Goal: Transaction & Acquisition: Purchase product/service

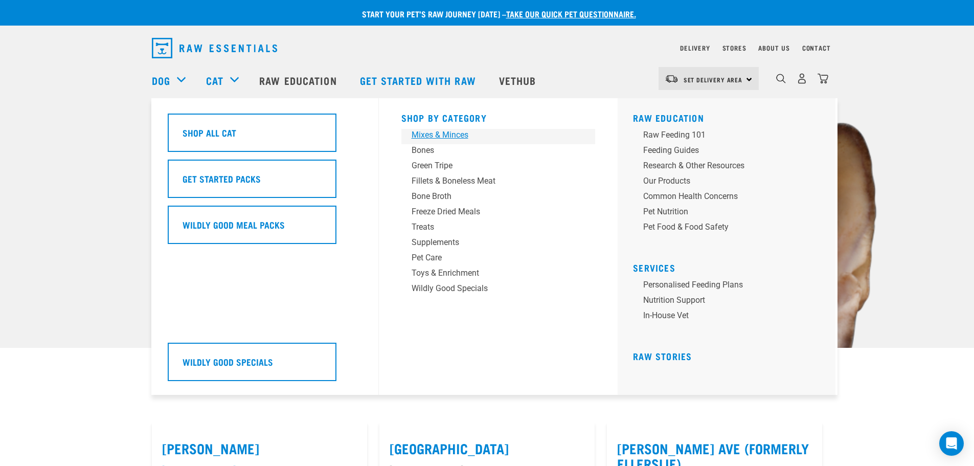
click at [445, 137] on div "Mixes & Minces" at bounding box center [492, 135] width 160 height 12
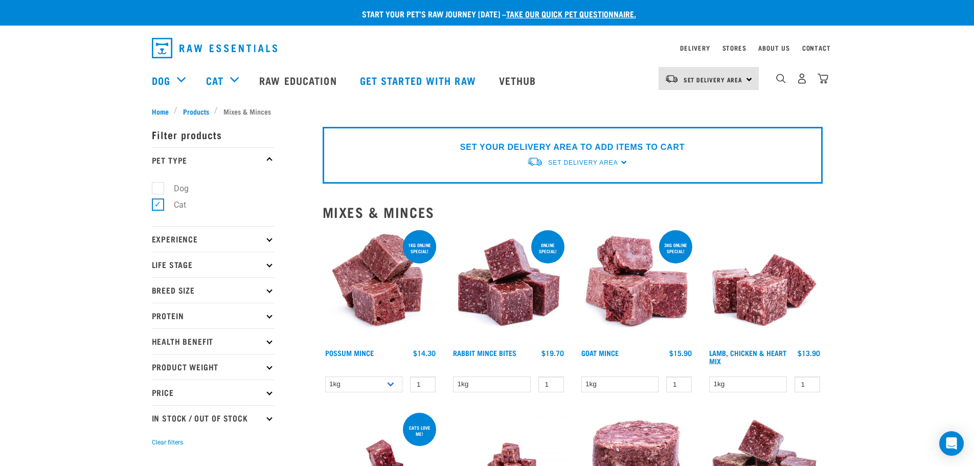
click at [158, 185] on label "Dog" at bounding box center [175, 188] width 35 height 13
click at [156, 185] on input "Dog" at bounding box center [155, 186] width 7 height 7
checkbox input "true"
click at [161, 205] on label "Cat" at bounding box center [174, 204] width 33 height 13
click at [159, 205] on input "Cat" at bounding box center [155, 203] width 7 height 7
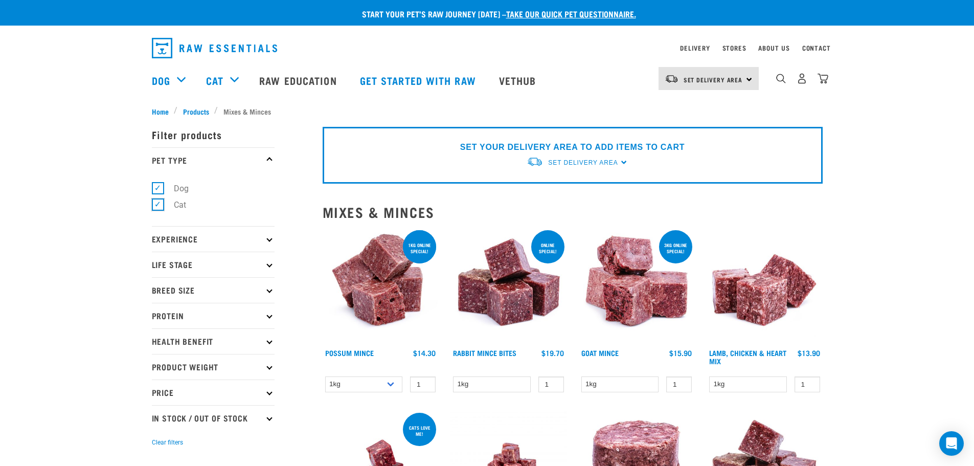
checkbox input "false"
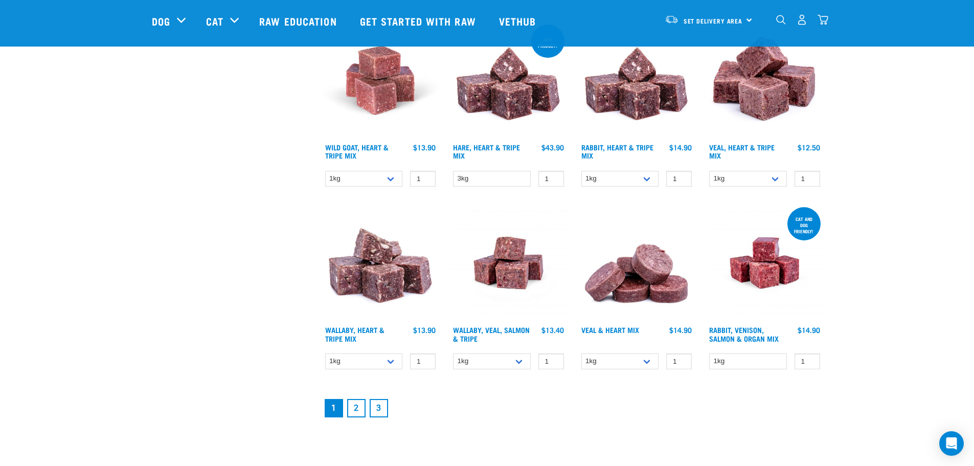
scroll to position [1330, 0]
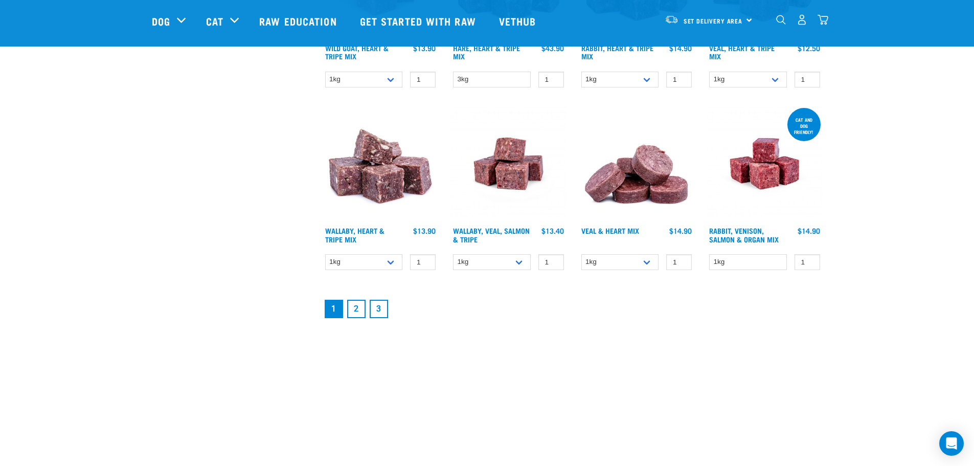
click at [360, 303] on link "2" at bounding box center [356, 309] width 18 height 18
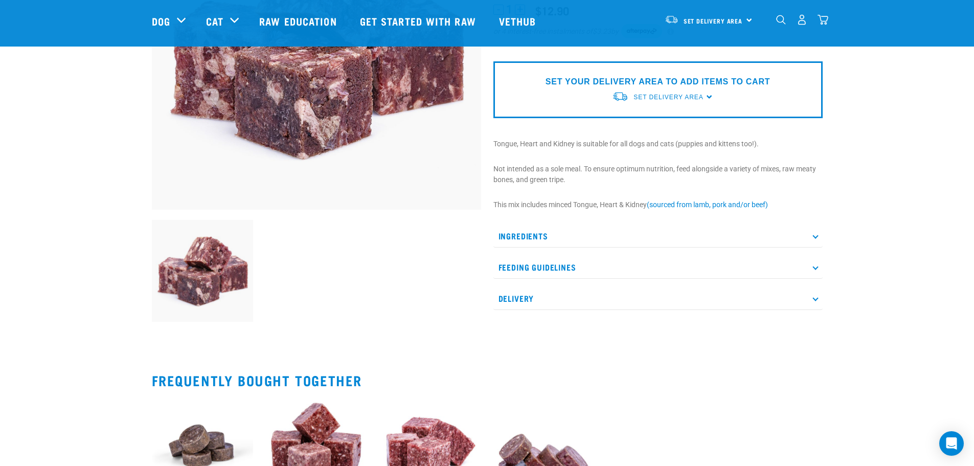
scroll to position [205, 0]
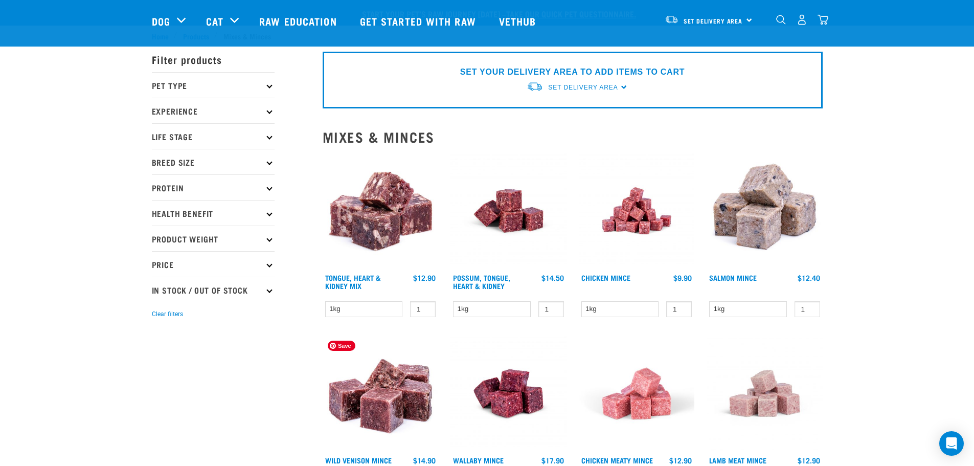
scroll to position [178, 0]
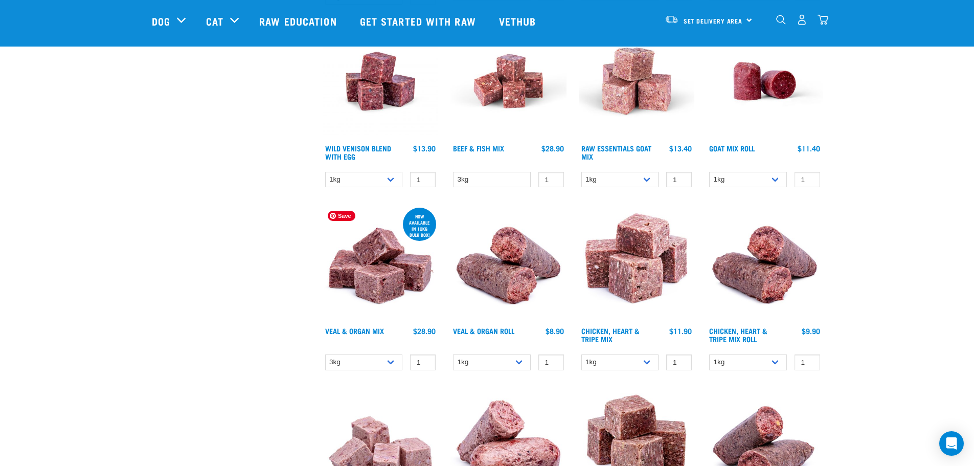
scroll to position [484, 0]
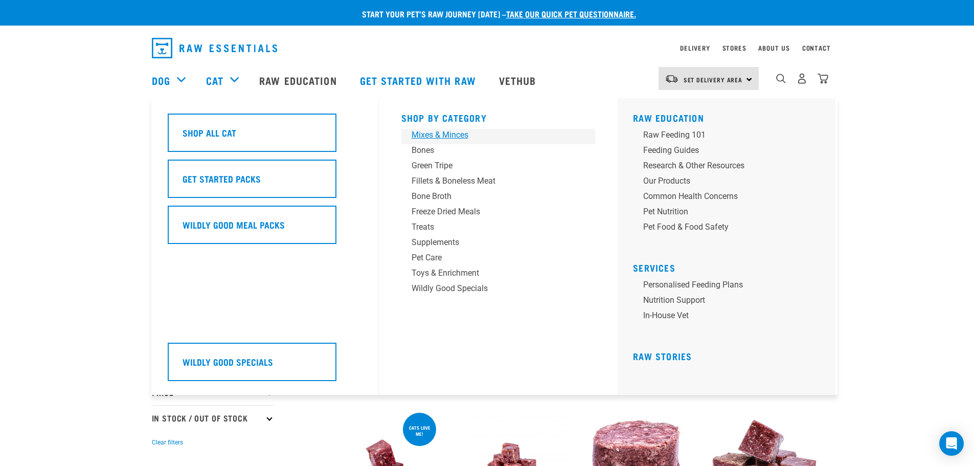
click at [431, 135] on div "Mixes & Minces" at bounding box center [492, 135] width 160 height 12
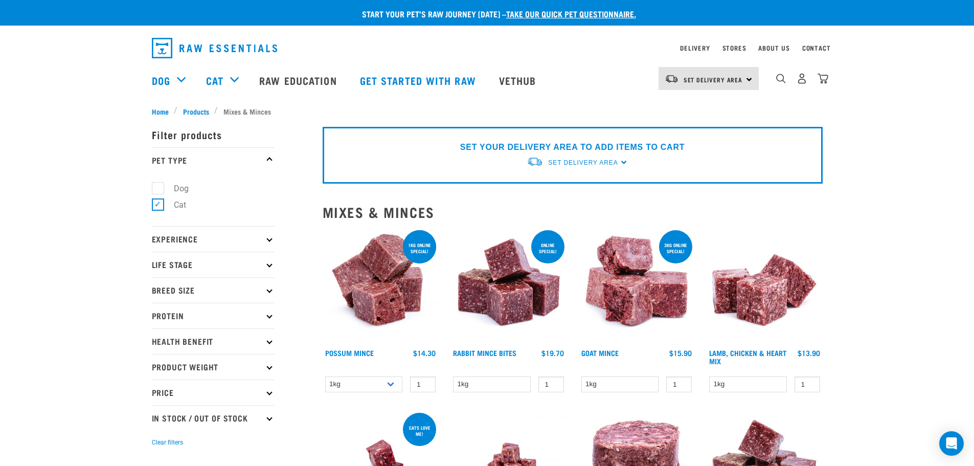
click at [176, 286] on p "Breed Size" at bounding box center [213, 290] width 123 height 26
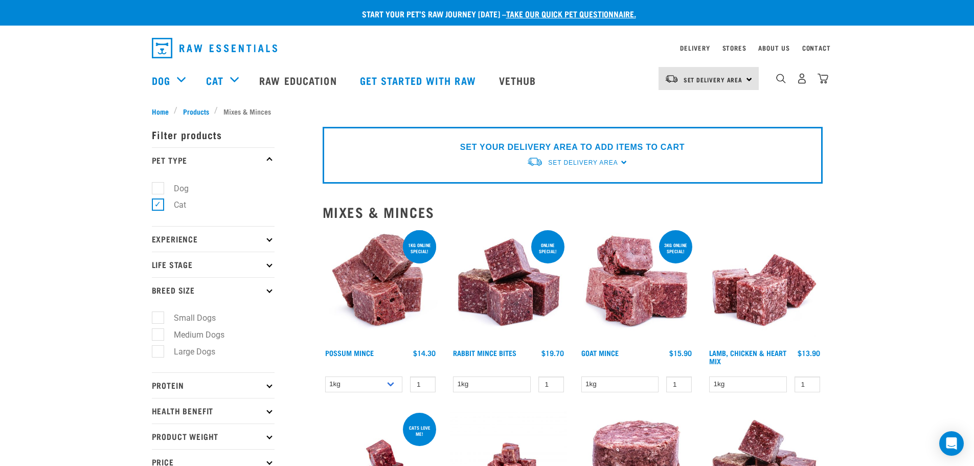
click at [176, 286] on p "Breed Size" at bounding box center [213, 290] width 123 height 26
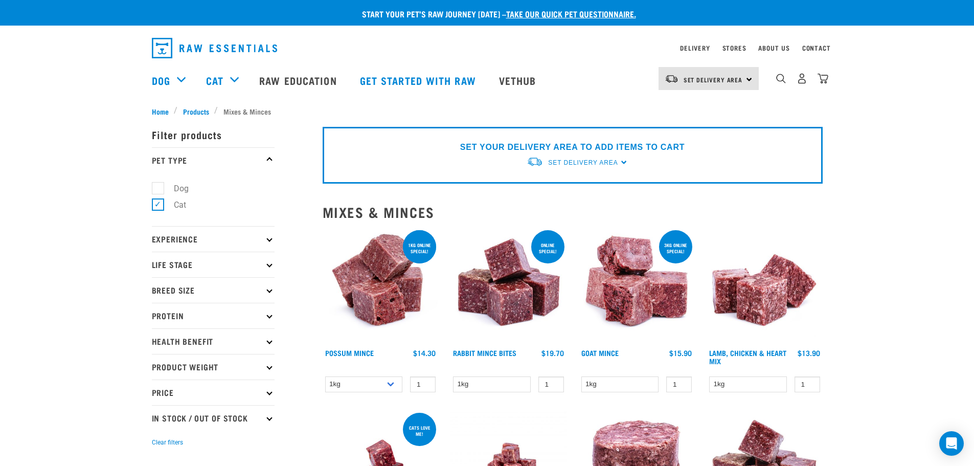
click at [176, 310] on p "Protein" at bounding box center [213, 316] width 123 height 26
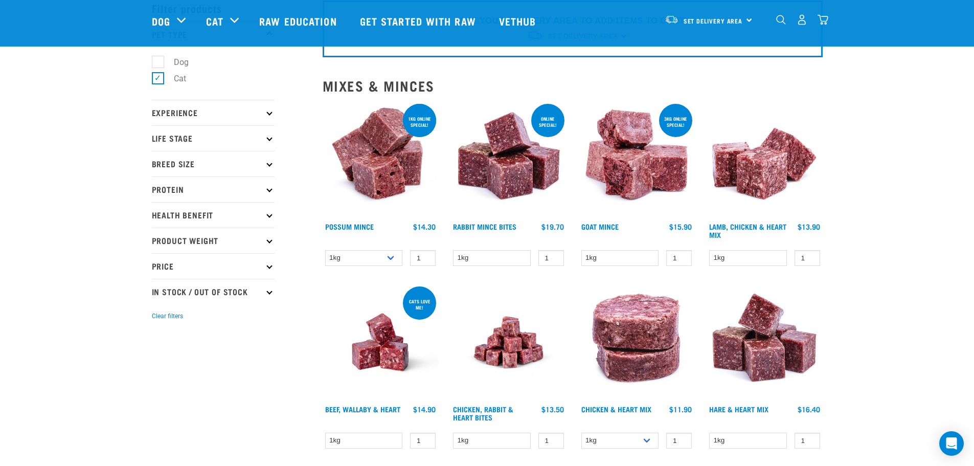
click at [169, 267] on p "Price" at bounding box center [213, 266] width 123 height 26
click at [167, 264] on p "Price" at bounding box center [213, 266] width 123 height 26
click at [167, 240] on p "Product Weight" at bounding box center [213, 241] width 123 height 26
click at [159, 316] on label "3kg" at bounding box center [175, 318] width 34 height 13
click at [159, 316] on input "3kg" at bounding box center [155, 317] width 7 height 7
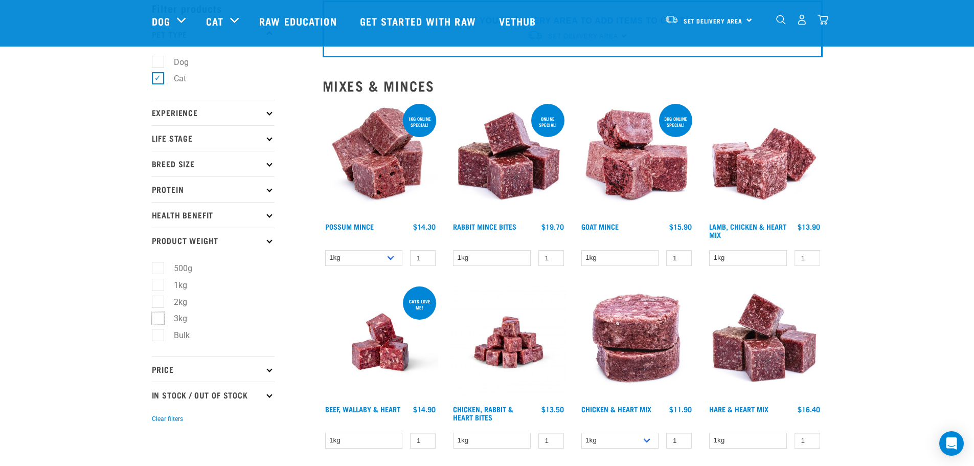
checkbox input "true"
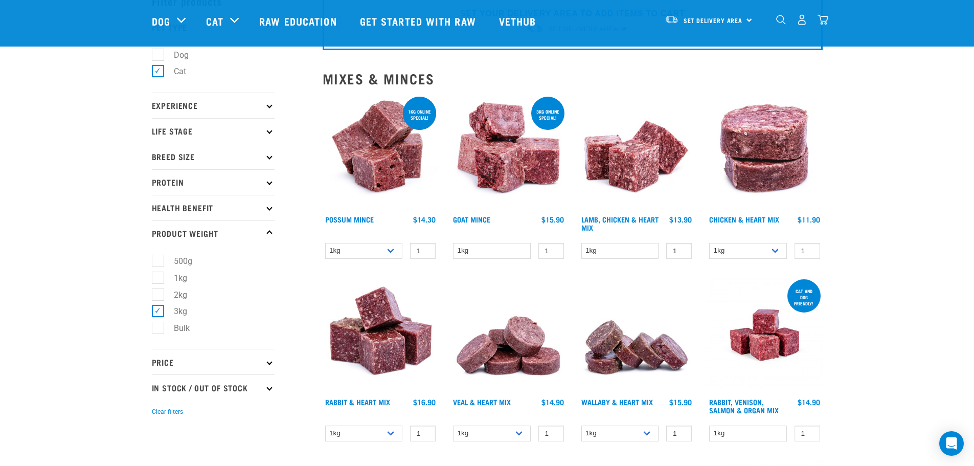
scroll to position [51, 0]
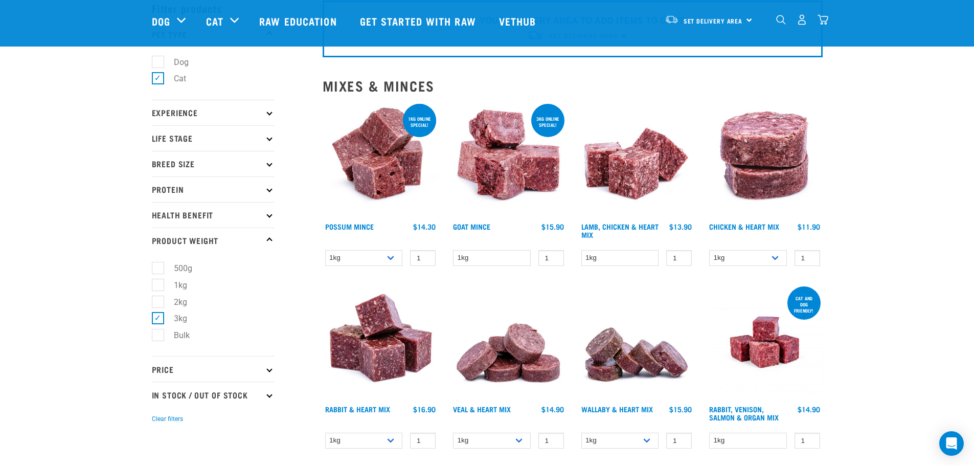
click at [189, 371] on p "Price" at bounding box center [213, 369] width 123 height 26
click at [161, 414] on label "$20 - $50" at bounding box center [185, 414] width 54 height 13
click at [159, 414] on input "$20 - $50" at bounding box center [155, 412] width 7 height 7
checkbox input "true"
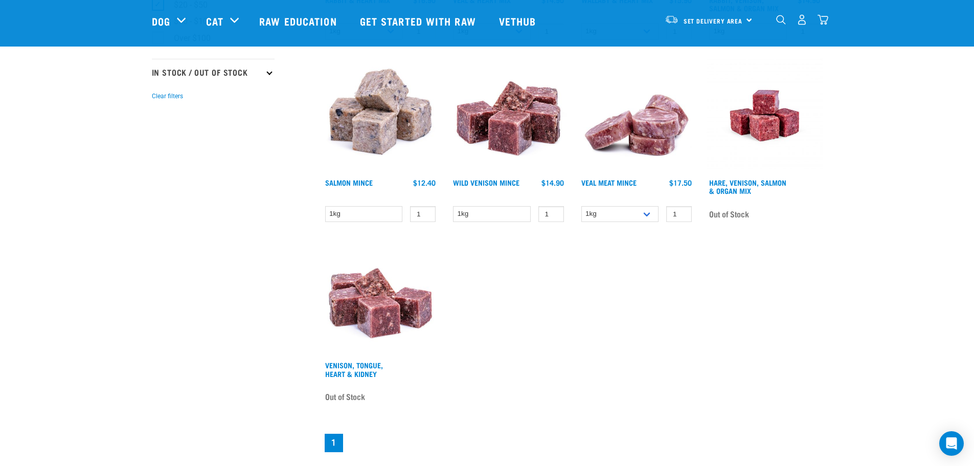
scroll to position [716, 0]
